Goal: Transaction & Acquisition: Download file/media

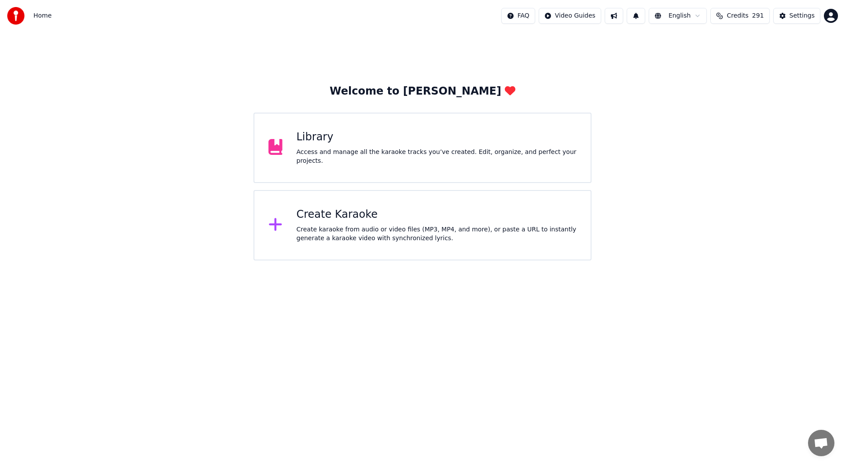
click at [410, 143] on div "Library" at bounding box center [436, 137] width 280 height 14
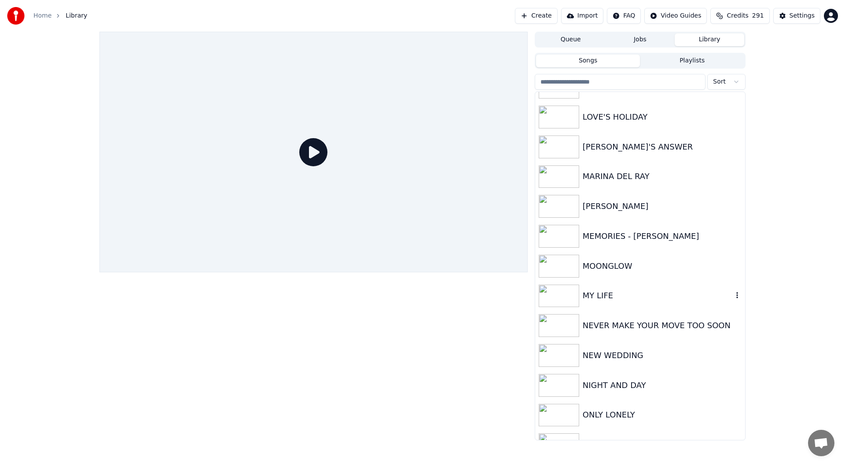
scroll to position [1408, 0]
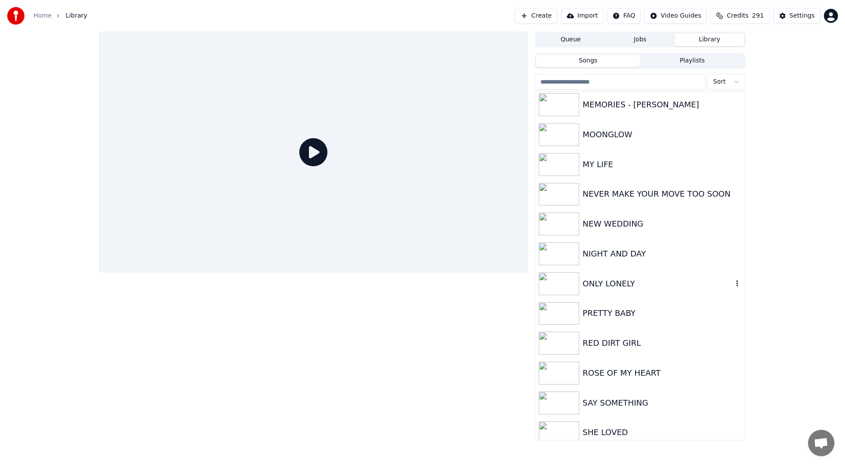
click at [607, 280] on div "ONLY LONELY" at bounding box center [657, 284] width 150 height 12
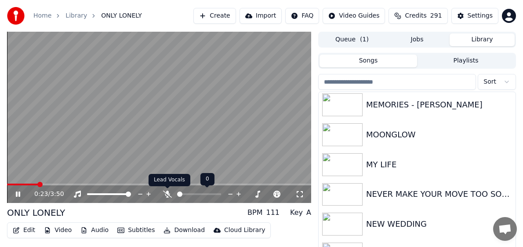
click at [164, 194] on icon at bounding box center [167, 193] width 9 height 7
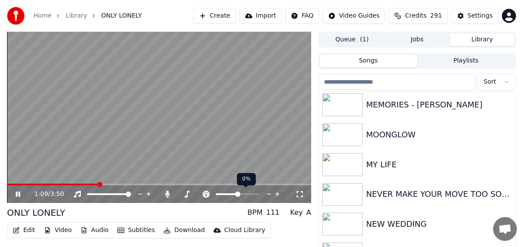
click at [269, 193] on icon at bounding box center [269, 194] width 8 height 9
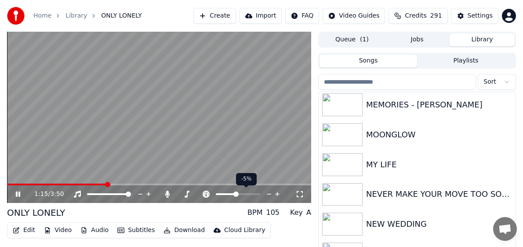
click at [269, 193] on icon at bounding box center [269, 194] width 8 height 9
click at [269, 194] on icon at bounding box center [269, 194] width 8 height 9
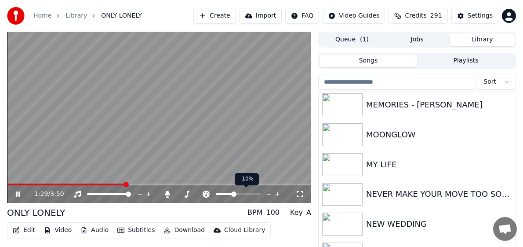
click at [269, 194] on icon at bounding box center [269, 194] width 8 height 9
click at [278, 194] on icon at bounding box center [277, 194] width 4 height 4
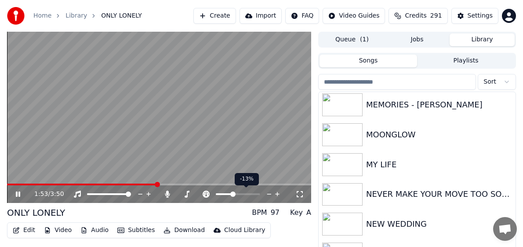
click at [278, 194] on icon at bounding box center [277, 194] width 4 height 4
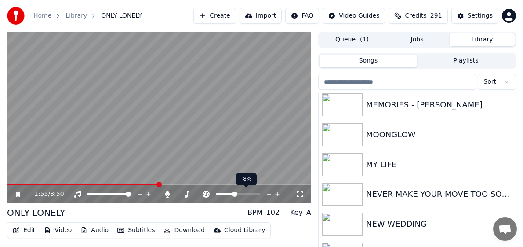
click at [278, 194] on icon at bounding box center [277, 194] width 4 height 4
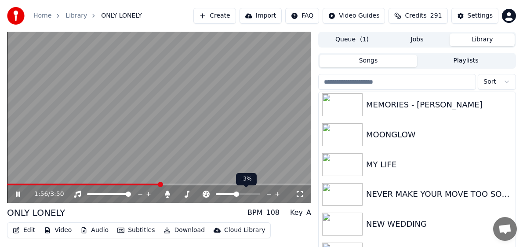
click at [278, 194] on icon at bounding box center [277, 194] width 4 height 4
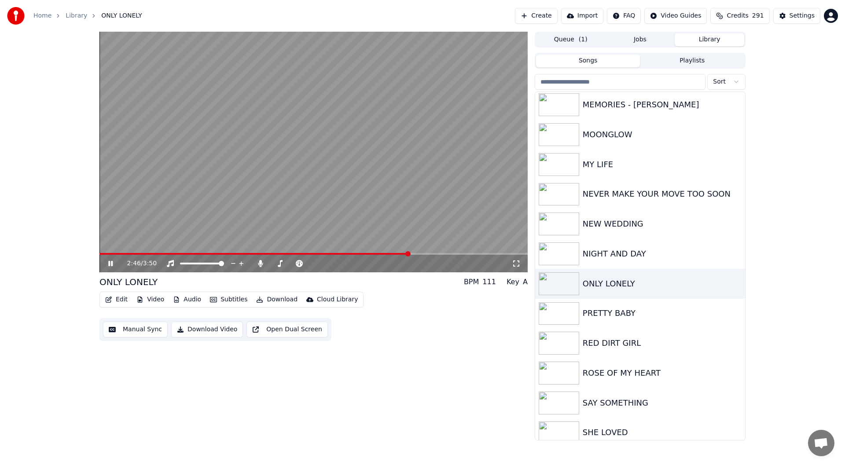
click at [280, 329] on button "Open Dual Screen" at bounding box center [286, 330] width 81 height 16
click at [183, 300] on button "Audio" at bounding box center [186, 299] width 35 height 12
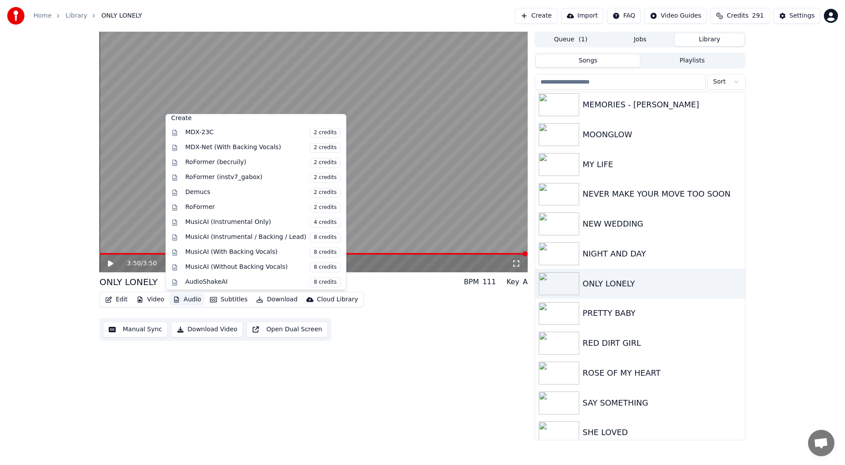
scroll to position [89, 0]
click at [310, 204] on span "2 credits" at bounding box center [325, 206] width 31 height 10
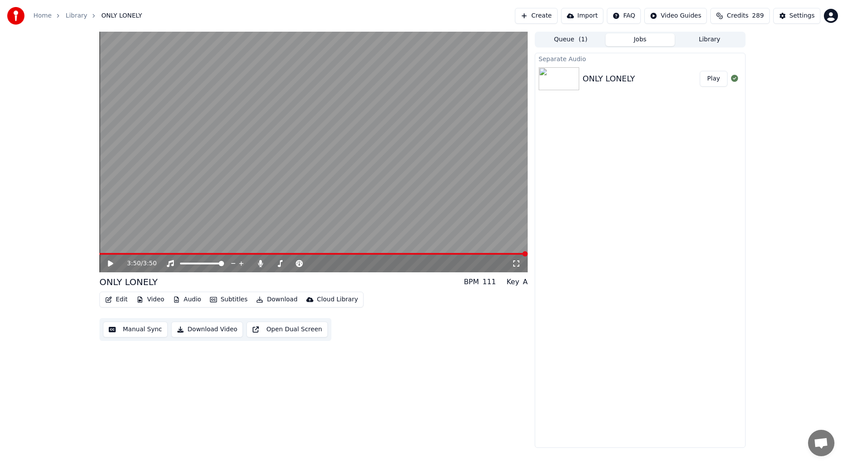
click at [712, 77] on button "Play" at bounding box center [713, 79] width 28 height 16
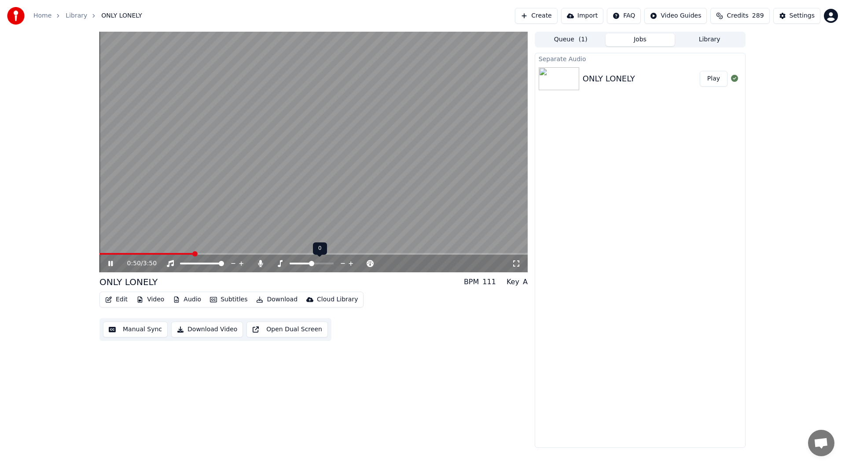
click at [342, 262] on icon at bounding box center [343, 263] width 8 height 9
click at [343, 262] on icon at bounding box center [343, 263] width 8 height 9
click at [342, 263] on icon at bounding box center [343, 263] width 8 height 9
click at [260, 264] on icon at bounding box center [260, 263] width 5 height 7
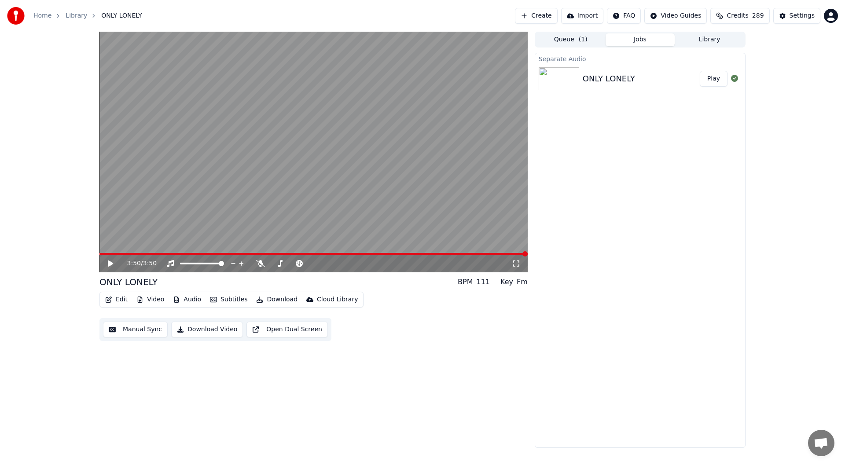
click at [276, 298] on button "Download" at bounding box center [276, 299] width 48 height 12
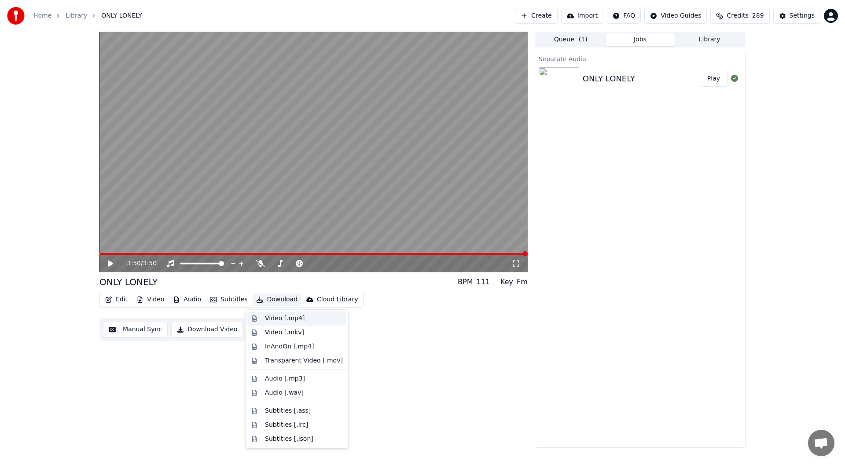
click at [278, 318] on div "Video [.mp4]" at bounding box center [285, 318] width 40 height 9
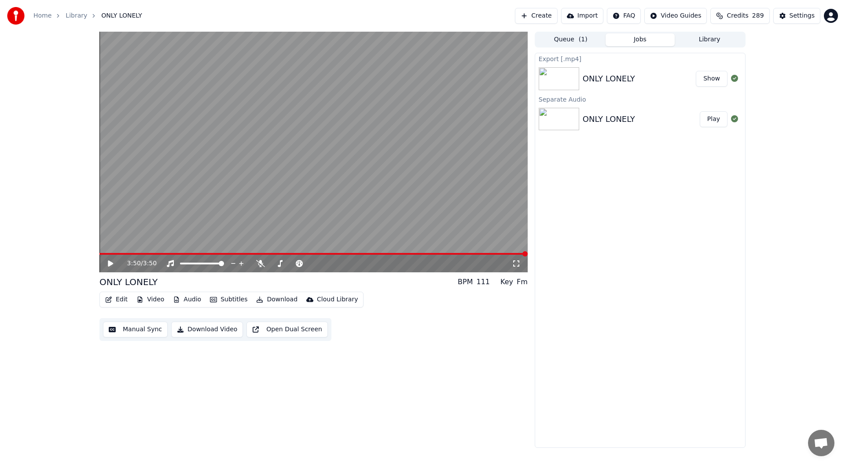
click at [696, 351] on div "Export [.mp4] ONLY LONELY Show Separate Audio ONLY LONELY Play" at bounding box center [639, 250] width 211 height 395
click at [684, 371] on div "Export [.mp4] ONLY LONELY Show Separate Audio ONLY LONELY Play" at bounding box center [639, 250] width 211 height 395
click at [568, 396] on div "Export [.mp4] ONLY LONELY Show Separate Audio ONLY LONELY Play" at bounding box center [639, 250] width 211 height 395
click at [710, 77] on button "Show" at bounding box center [711, 79] width 32 height 16
click at [261, 260] on icon at bounding box center [260, 263] width 9 height 7
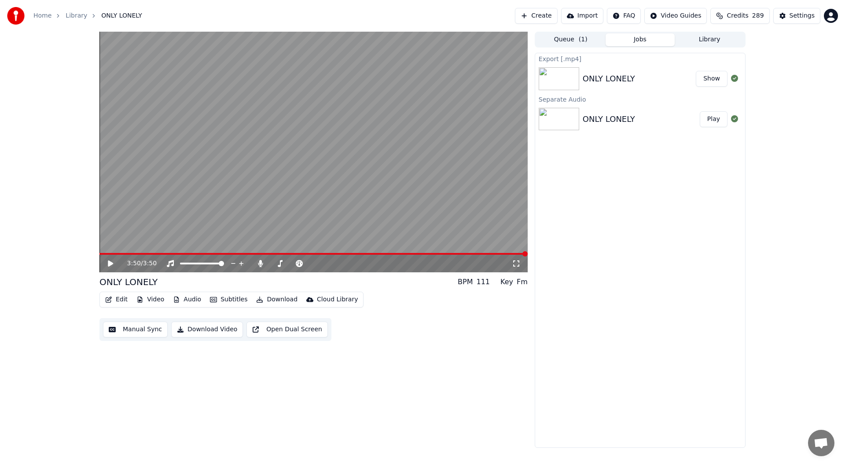
click at [110, 261] on icon at bounding box center [110, 263] width 5 height 6
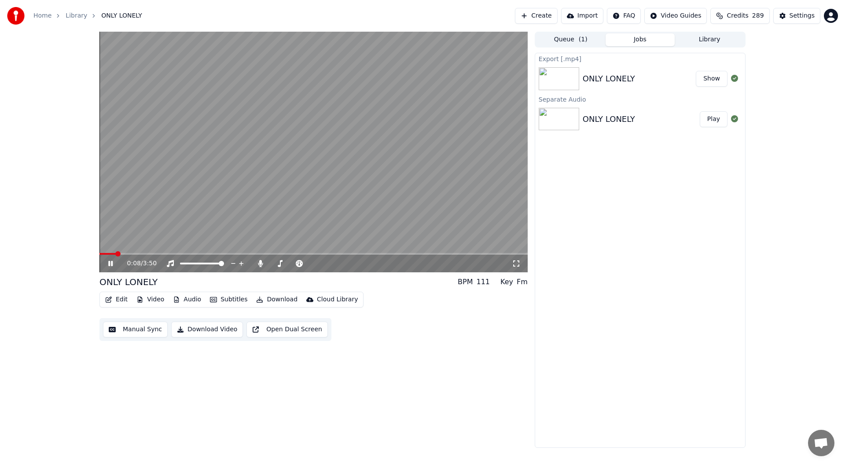
click at [110, 261] on icon at bounding box center [116, 263] width 21 height 7
click at [120, 299] on button "Edit" at bounding box center [116, 299] width 29 height 12
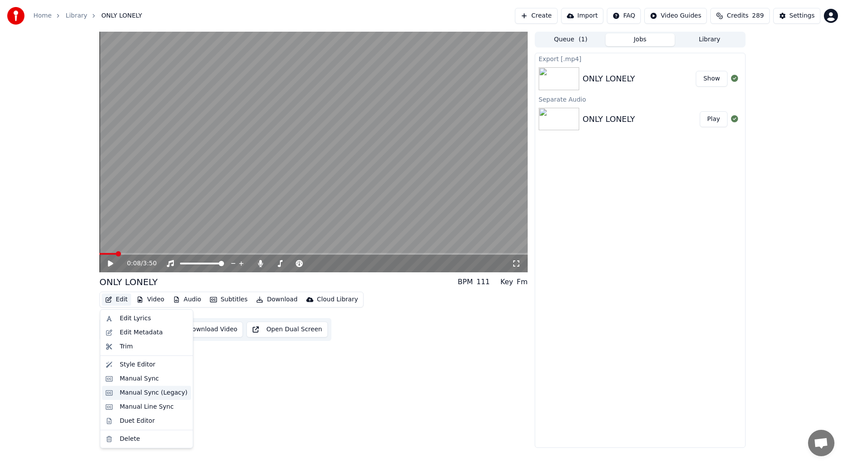
click at [144, 392] on div "Manual Sync (Legacy)" at bounding box center [154, 392] width 68 height 9
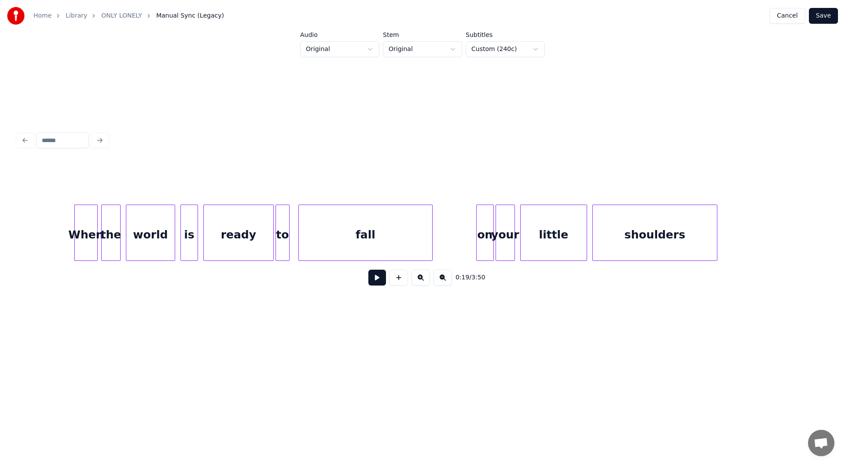
scroll to position [0, 1425]
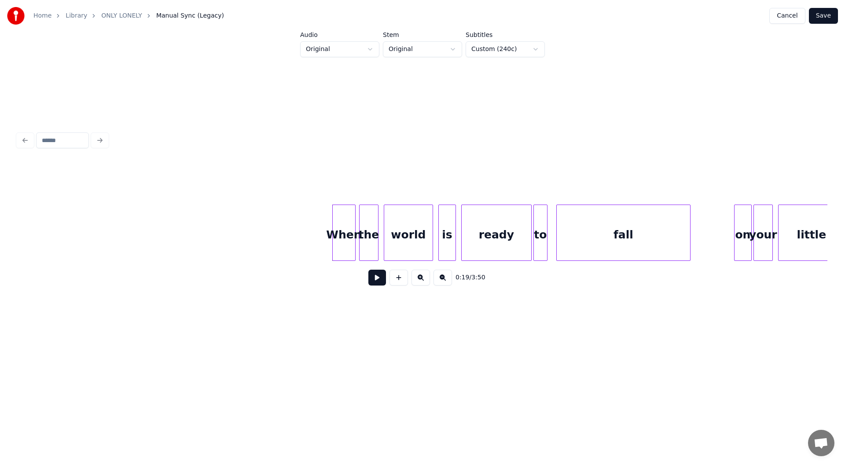
click at [373, 279] on button at bounding box center [377, 278] width 18 height 16
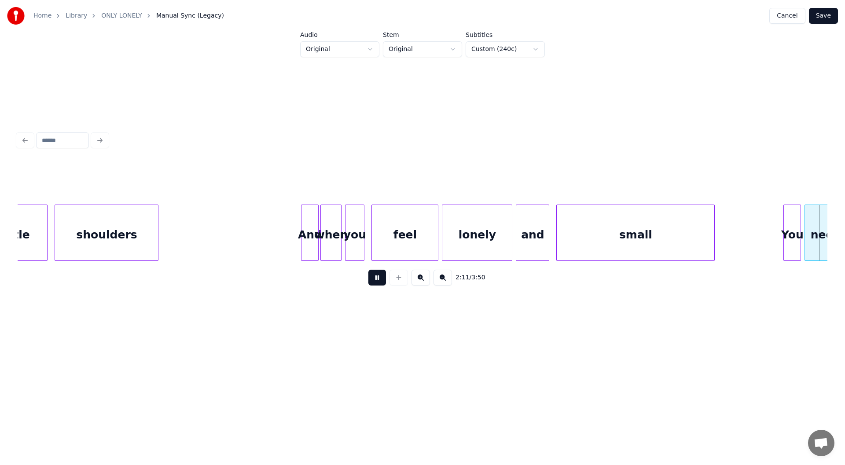
scroll to position [0, 11560]
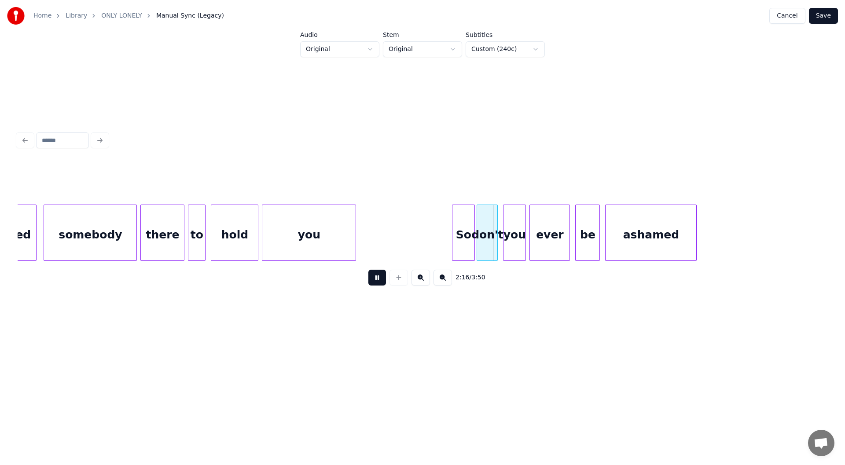
click at [375, 279] on button at bounding box center [377, 278] width 18 height 16
click at [771, 238] on div at bounding box center [771, 232] width 3 height 55
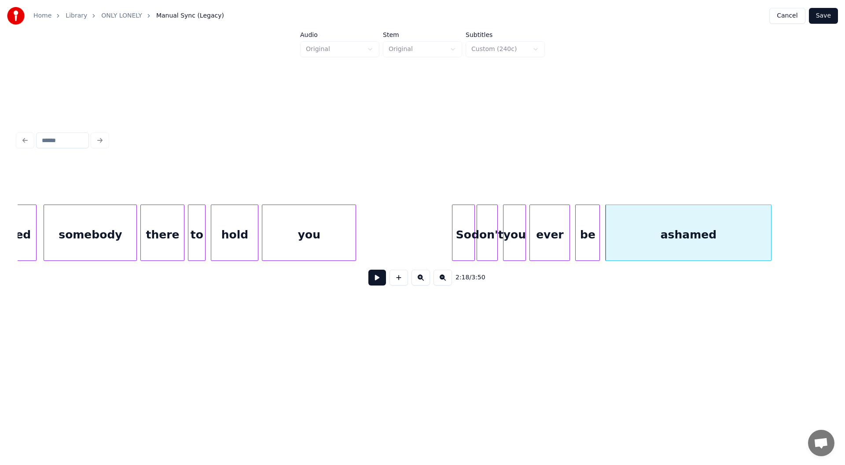
click at [375, 284] on button at bounding box center [377, 278] width 18 height 16
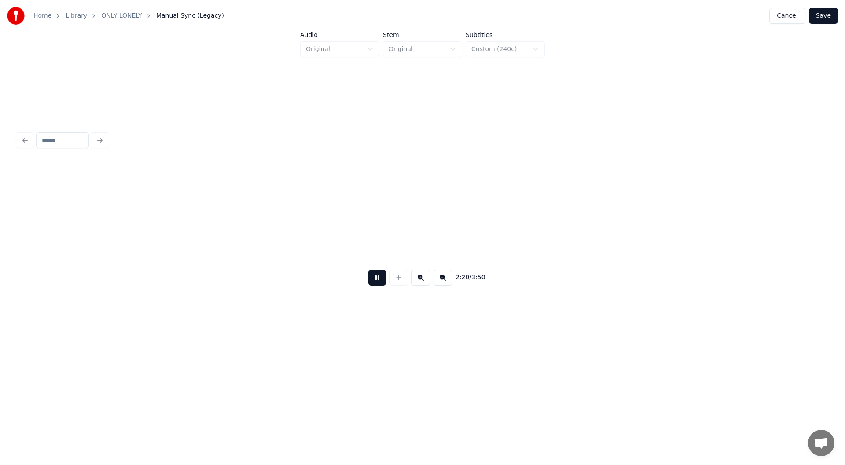
scroll to position [0, 12370]
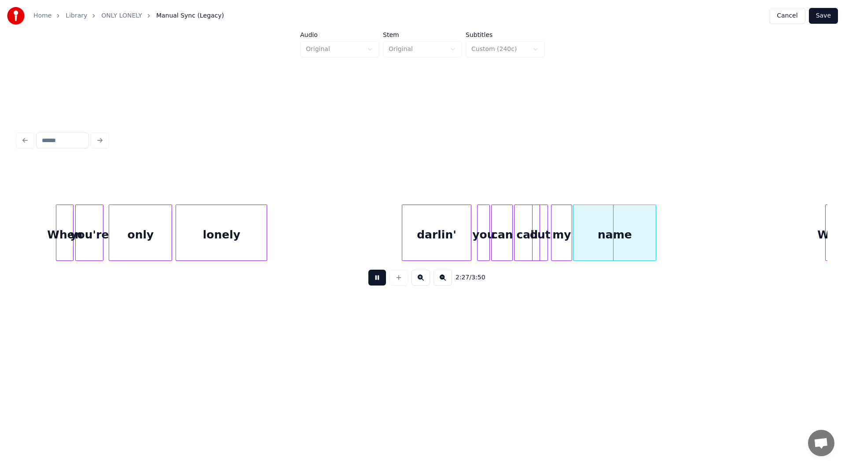
click at [376, 278] on button at bounding box center [377, 278] width 18 height 16
click at [376, 281] on button at bounding box center [377, 278] width 18 height 16
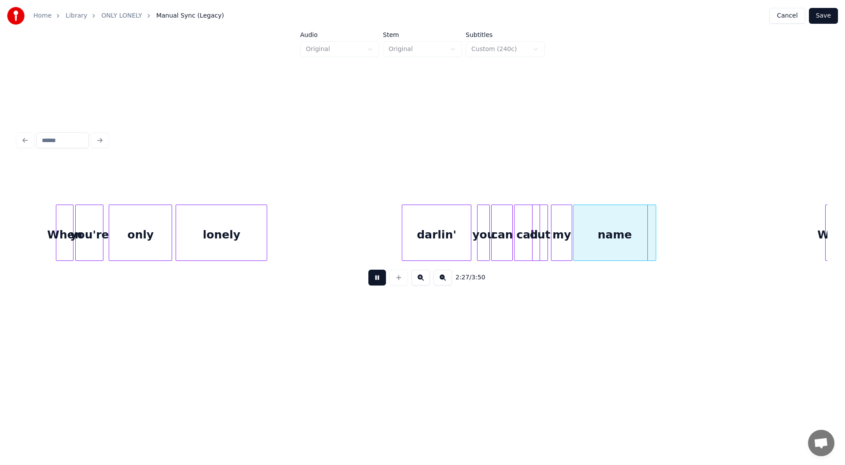
click at [372, 282] on button at bounding box center [377, 278] width 18 height 16
click at [377, 278] on button at bounding box center [377, 278] width 18 height 16
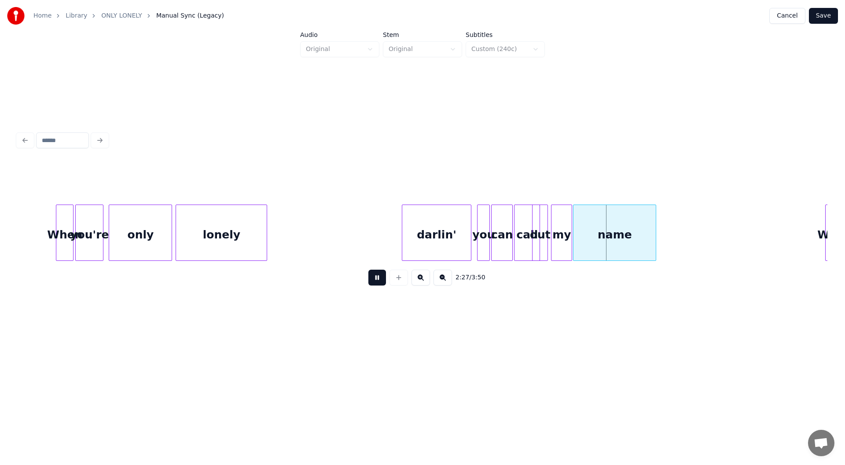
click at [375, 277] on button at bounding box center [377, 278] width 18 height 16
click at [822, 12] on button "Save" at bounding box center [823, 16] width 29 height 16
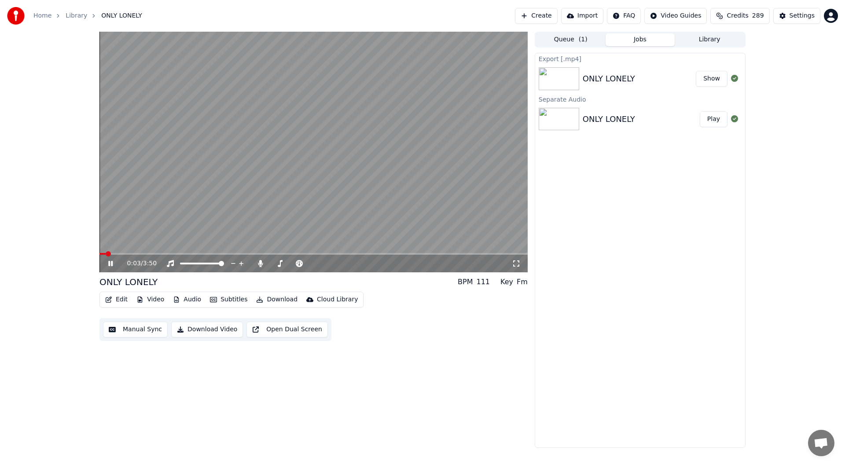
click at [112, 263] on icon at bounding box center [110, 263] width 4 height 5
click at [111, 263] on icon at bounding box center [110, 263] width 5 height 6
click at [130, 252] on video at bounding box center [313, 152] width 428 height 241
click at [129, 255] on div "0:03 / 3:50" at bounding box center [313, 264] width 428 height 18
click at [128, 252] on video at bounding box center [313, 152] width 428 height 241
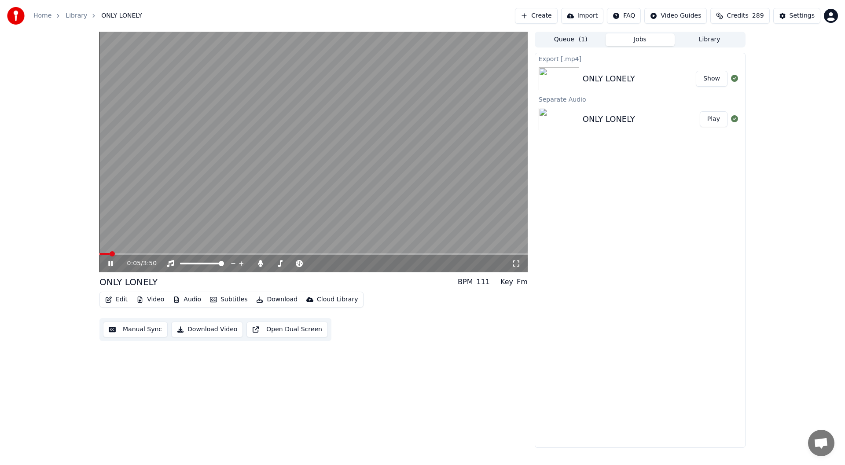
click at [127, 253] on span at bounding box center [313, 254] width 428 height 2
click at [107, 264] on icon at bounding box center [116, 263] width 21 height 7
click at [270, 296] on button "Download" at bounding box center [276, 299] width 48 height 12
click at [458, 254] on span at bounding box center [313, 254] width 428 height 2
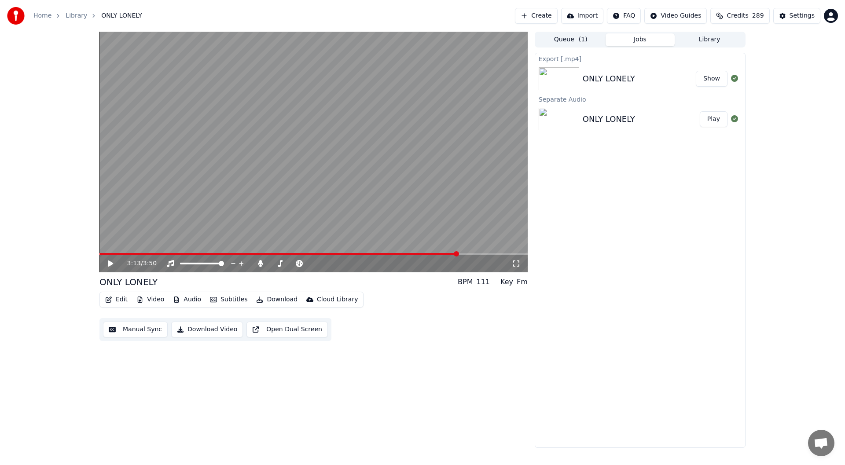
click at [107, 264] on icon at bounding box center [116, 263] width 21 height 7
click at [110, 260] on div "3:40 / 3:50" at bounding box center [313, 263] width 421 height 9
click at [109, 263] on icon at bounding box center [110, 263] width 4 height 5
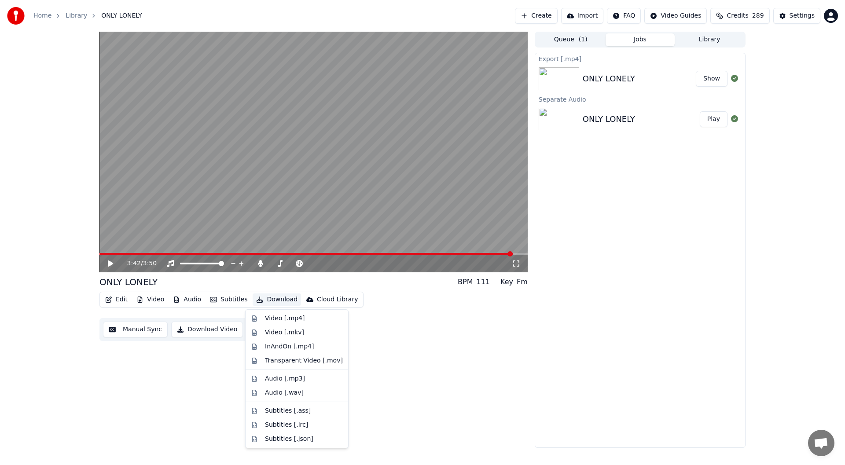
click at [271, 297] on button "Download" at bounding box center [276, 299] width 48 height 12
click at [280, 315] on div "Video [.mp4]" at bounding box center [285, 318] width 40 height 9
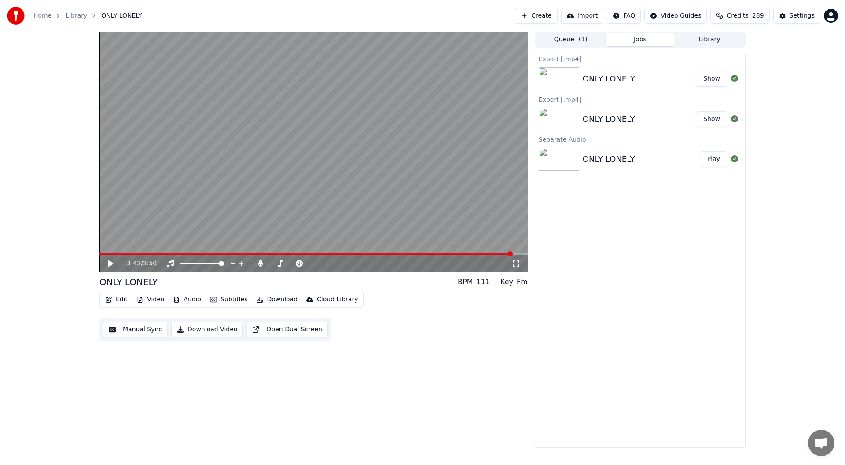
click at [713, 78] on button "Show" at bounding box center [711, 79] width 32 height 16
click at [232, 254] on span at bounding box center [305, 254] width 413 height 2
click at [108, 263] on icon at bounding box center [110, 263] width 5 height 6
click at [109, 261] on icon at bounding box center [116, 263] width 21 height 7
